Goal: Task Accomplishment & Management: Use online tool/utility

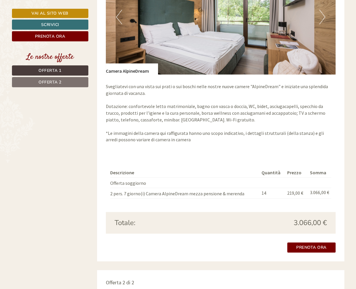
scroll to position [460, 0]
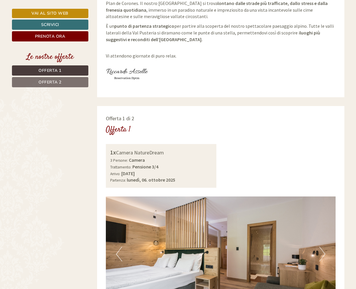
scroll to position [175, 0]
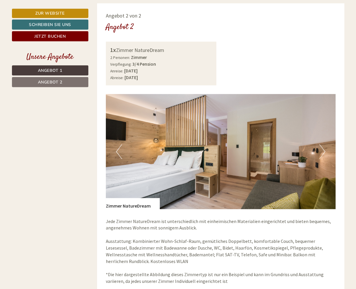
scroll to position [641, 0]
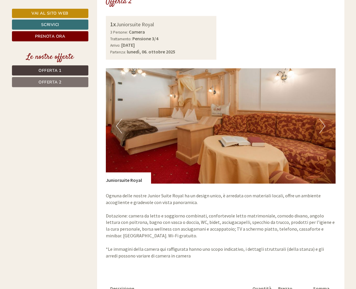
scroll to position [769, 0]
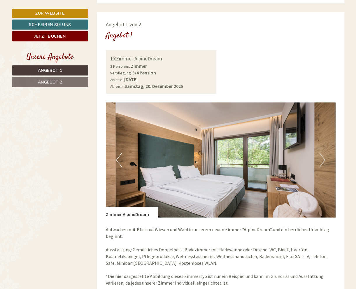
scroll to position [286, 0]
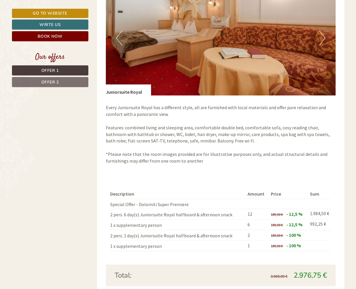
scroll to position [448, 0]
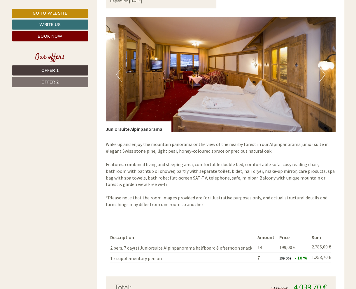
scroll to position [809, 0]
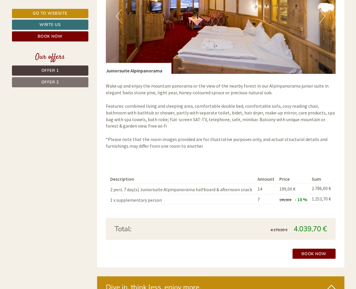
scroll to position [713, 0]
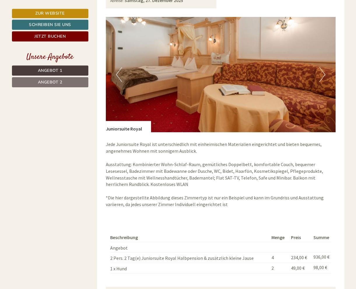
scroll to position [807, 0]
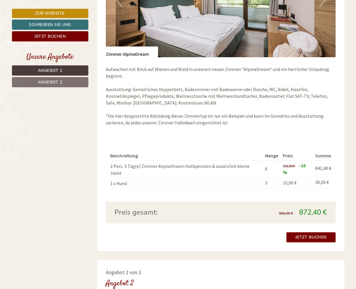
scroll to position [432, 0]
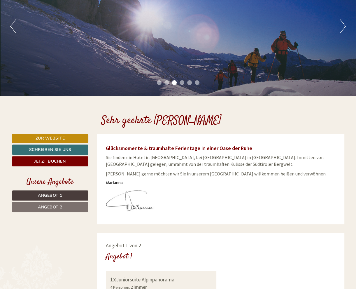
scroll to position [54, 0]
